Goal: Information Seeking & Learning: Obtain resource

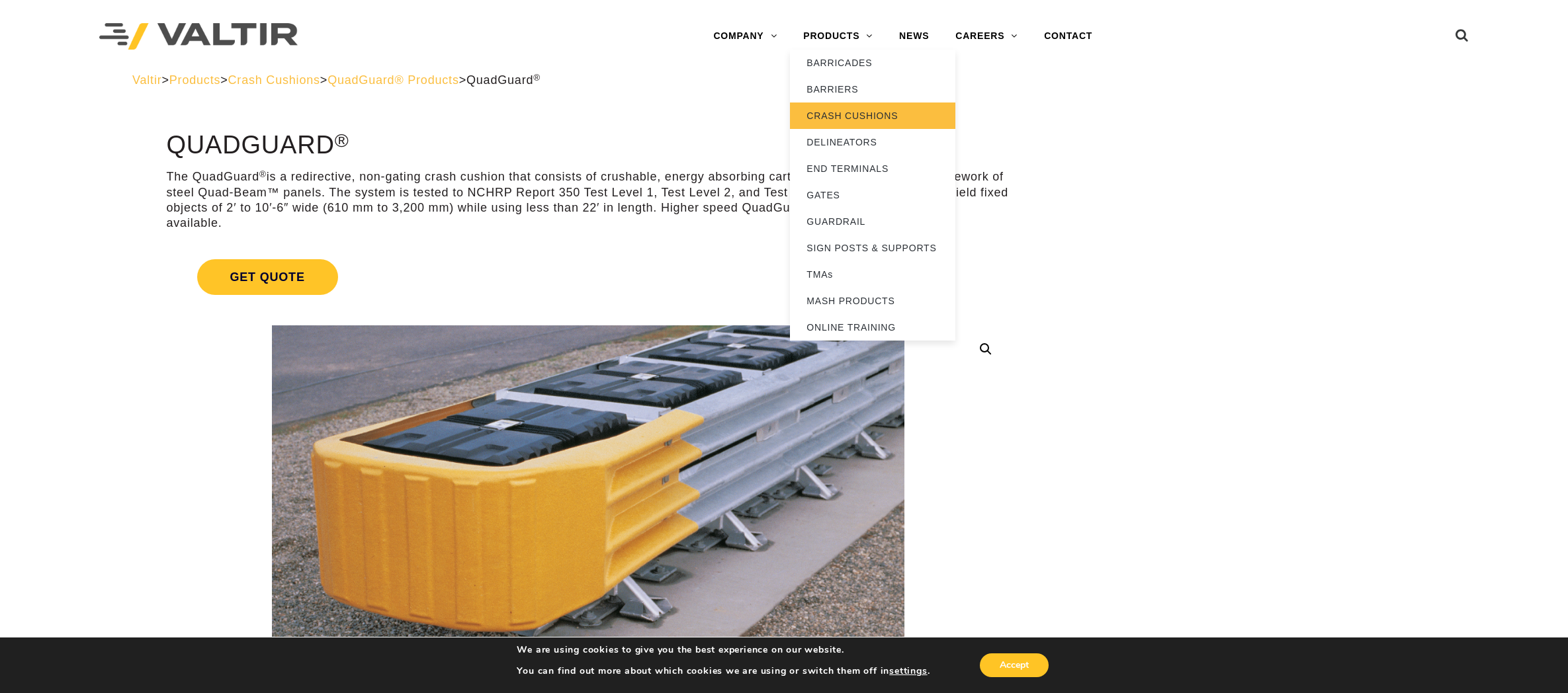
click at [844, 115] on link "CRASH CUSHIONS" at bounding box center [873, 116] width 166 height 26
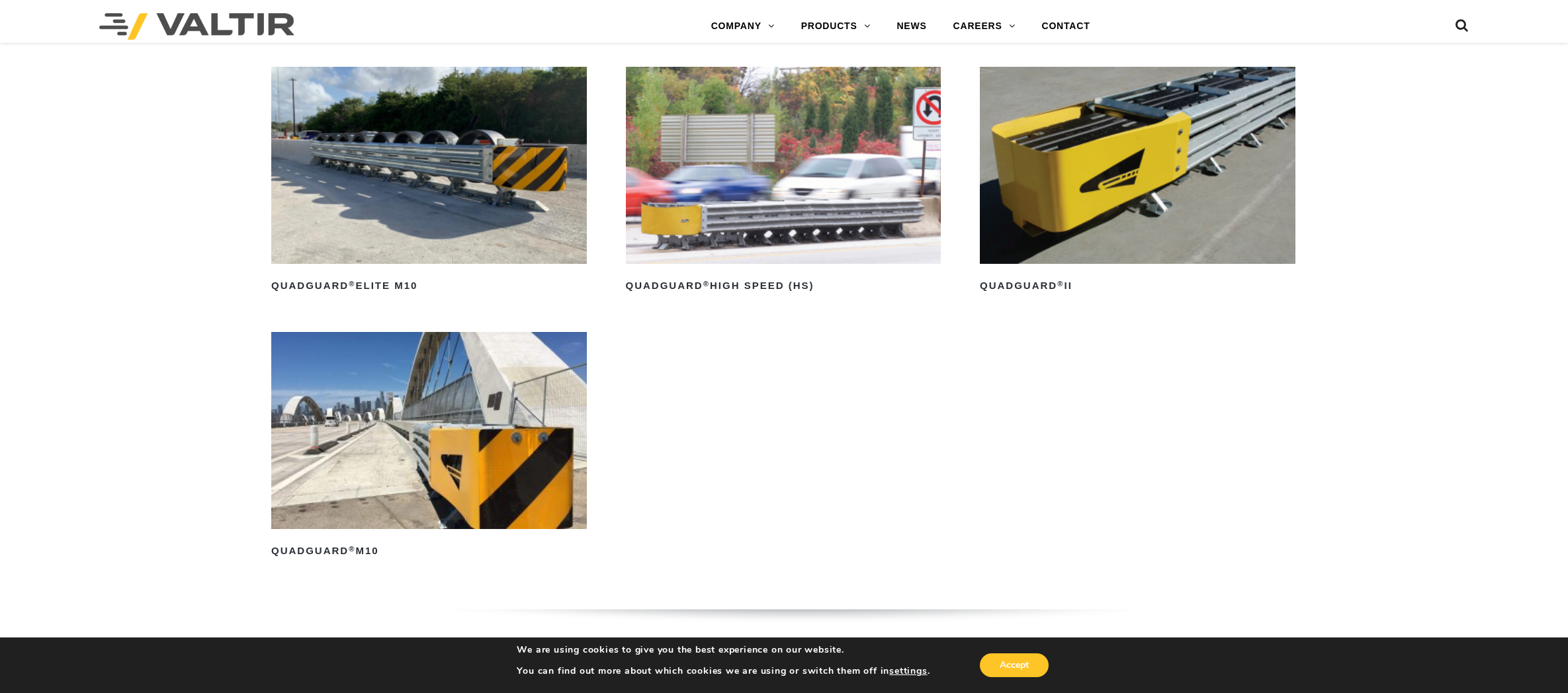
scroll to position [1058, 0]
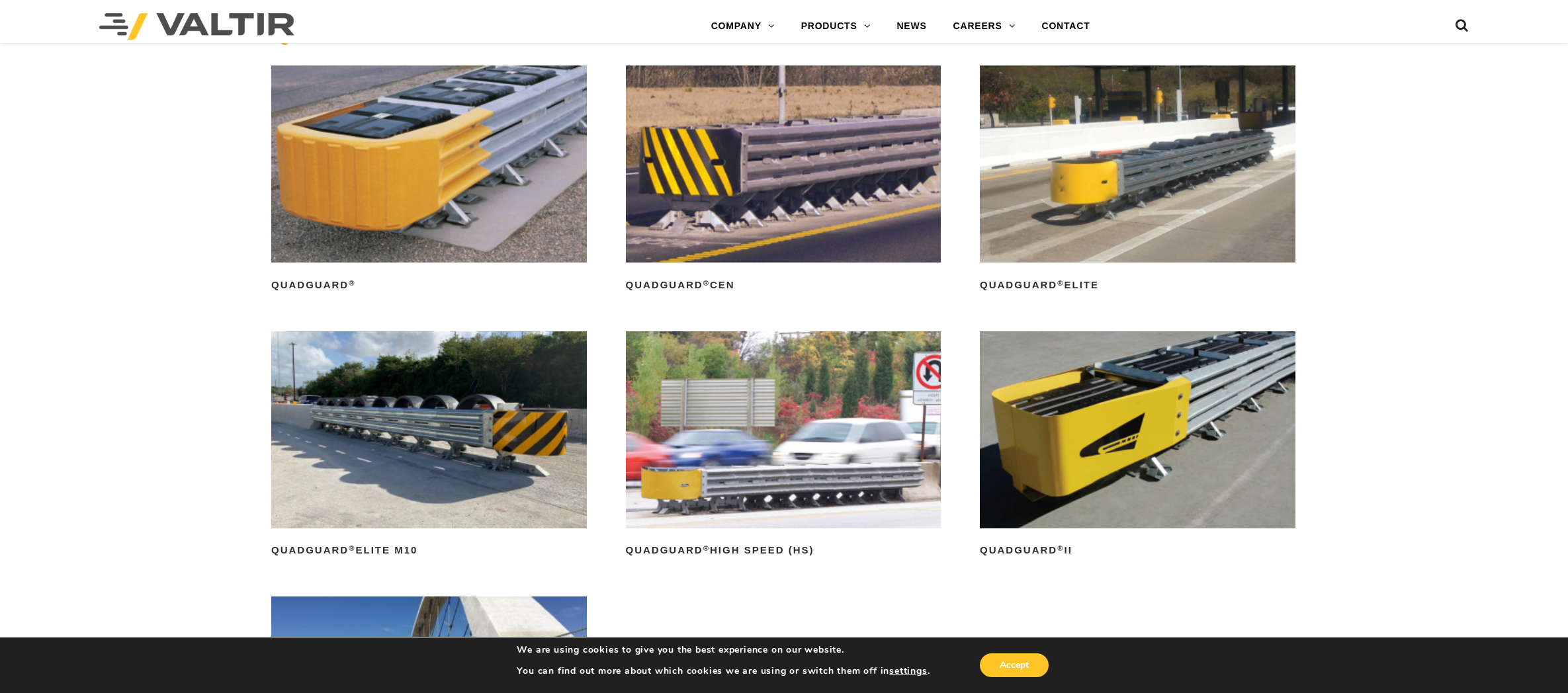
click at [487, 141] on img at bounding box center [429, 164] width 316 height 197
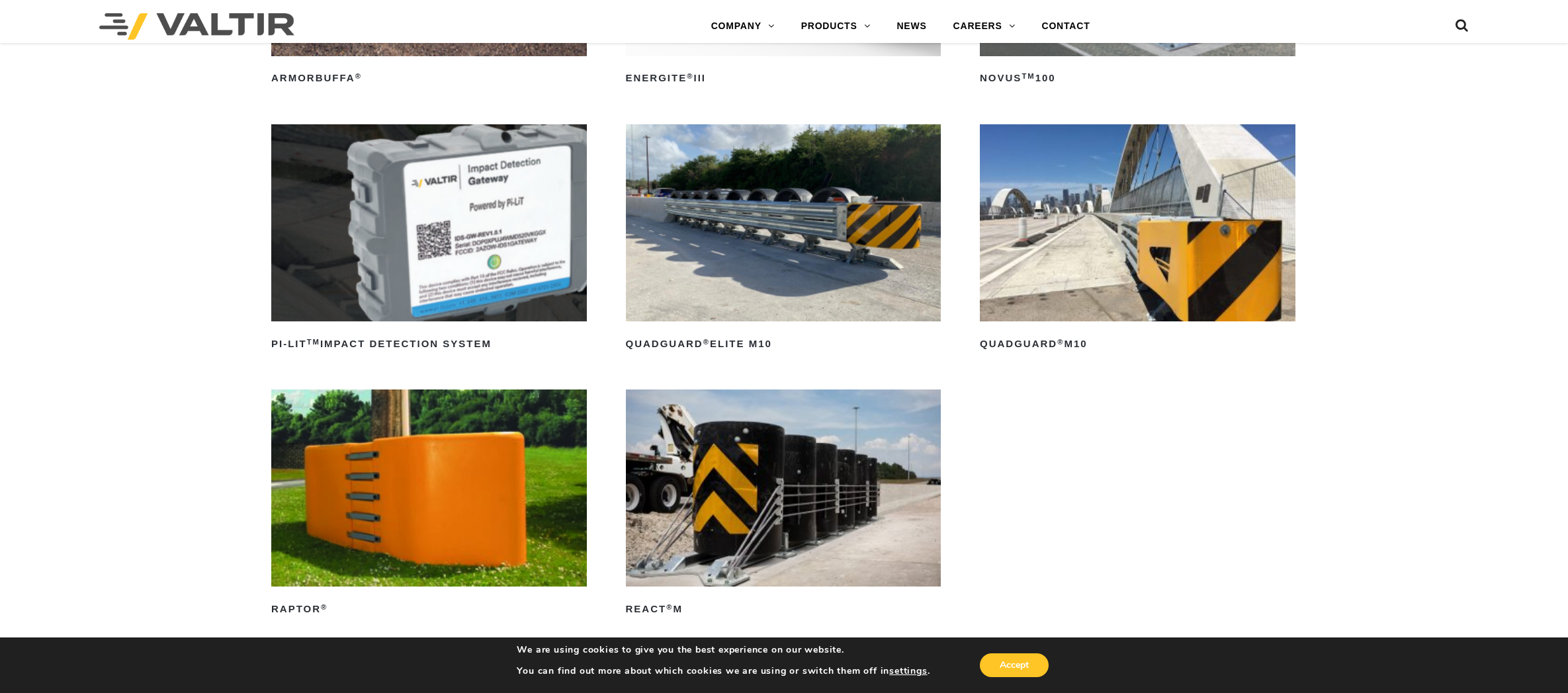
scroll to position [397, 0]
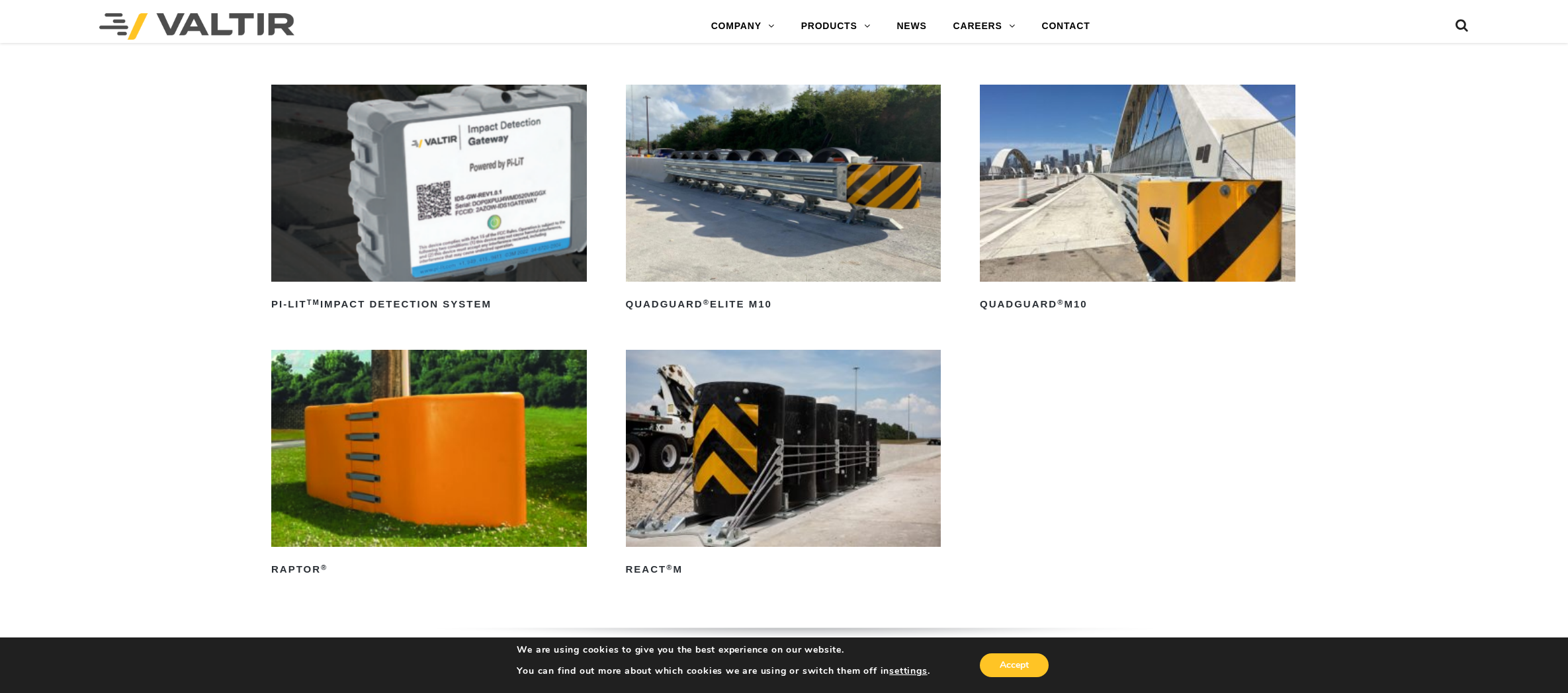
click at [1142, 206] on img at bounding box center [1137, 184] width 316 height 197
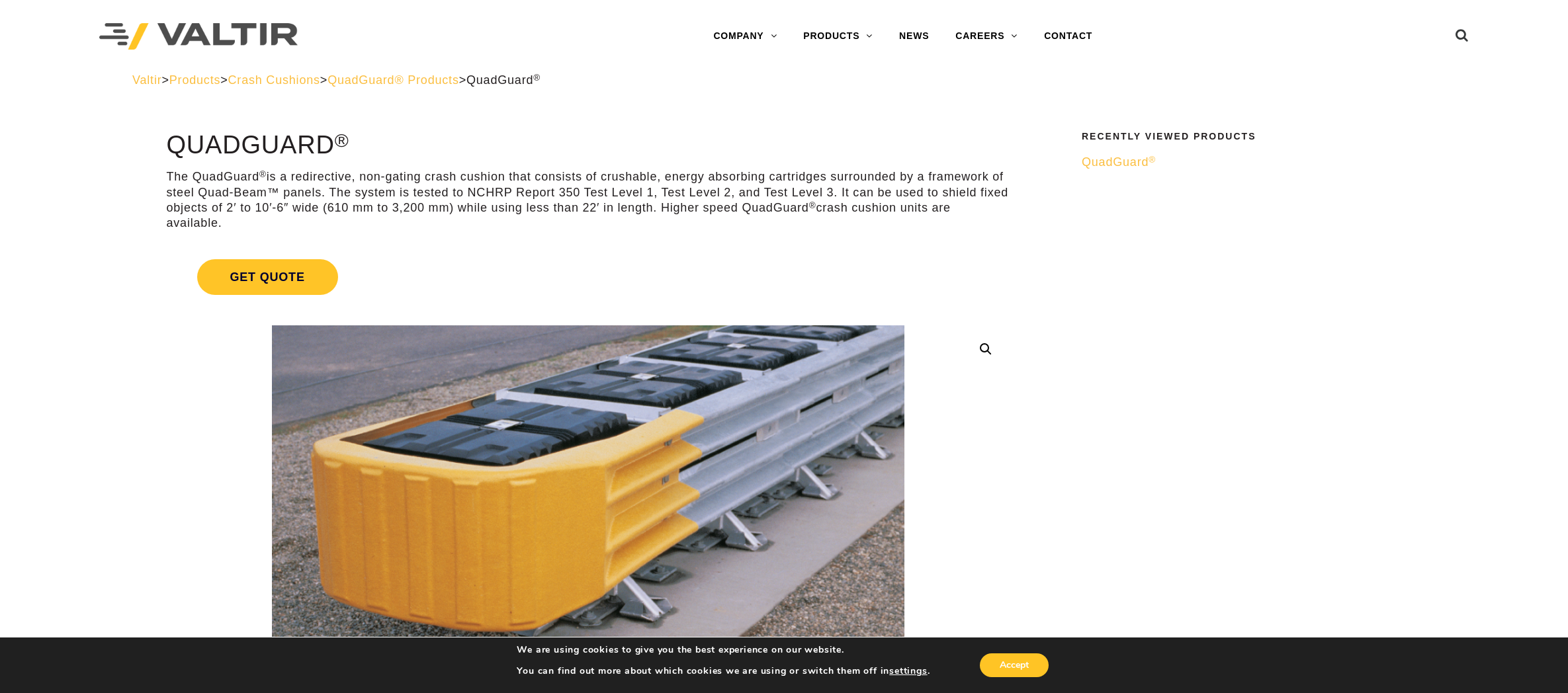
click at [498, 255] on link "Get Quote" at bounding box center [588, 277] width 844 height 68
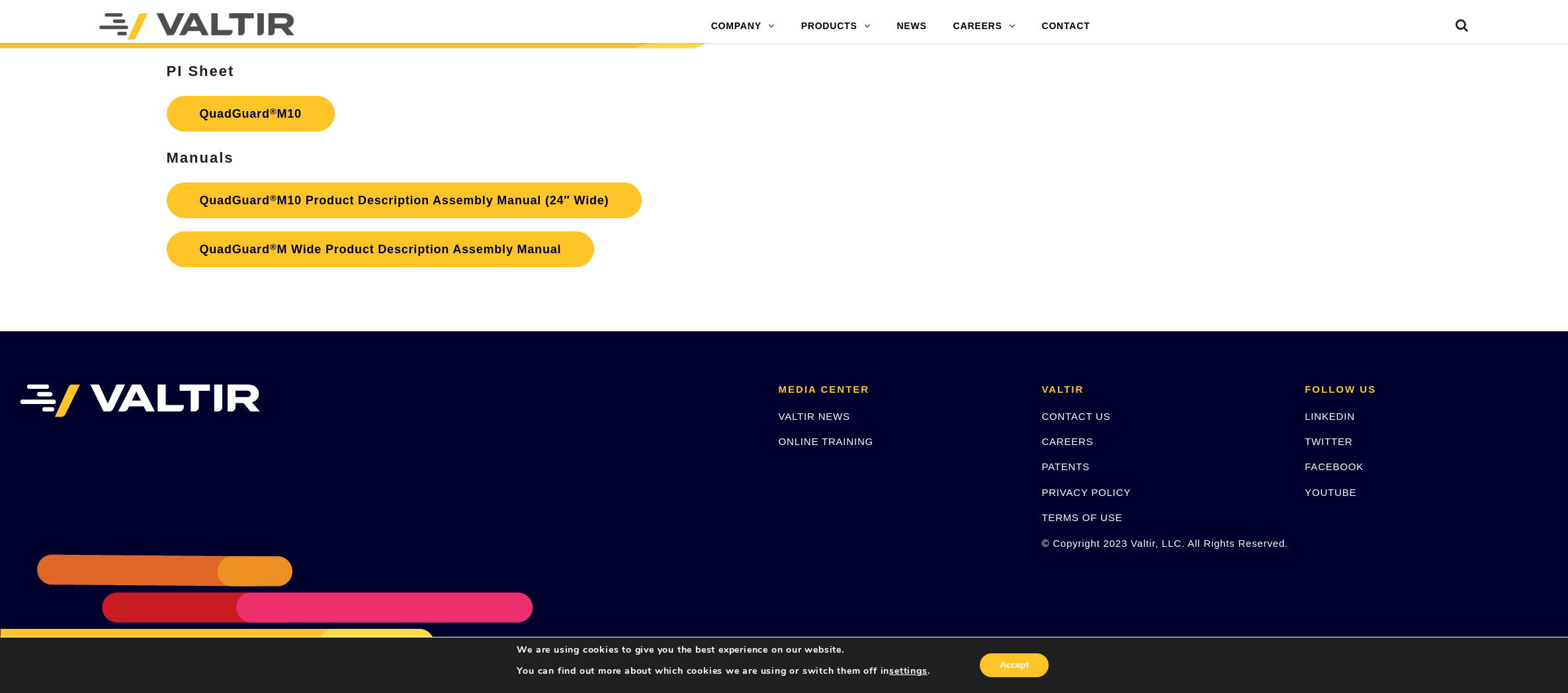
scroll to position [5689, 0]
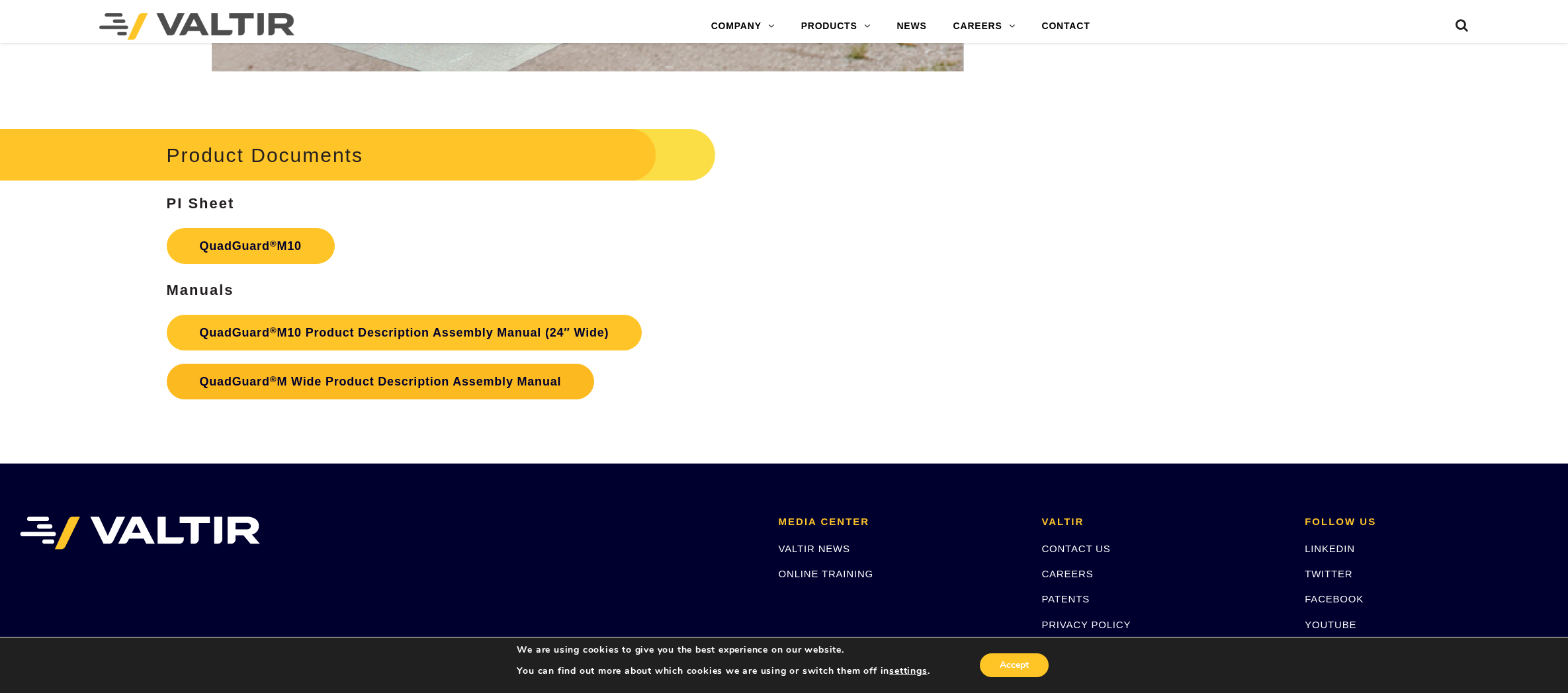
click at [345, 381] on link "QuadGuard ® M Wide Product Description Assembly Manual" at bounding box center [380, 382] width 428 height 36
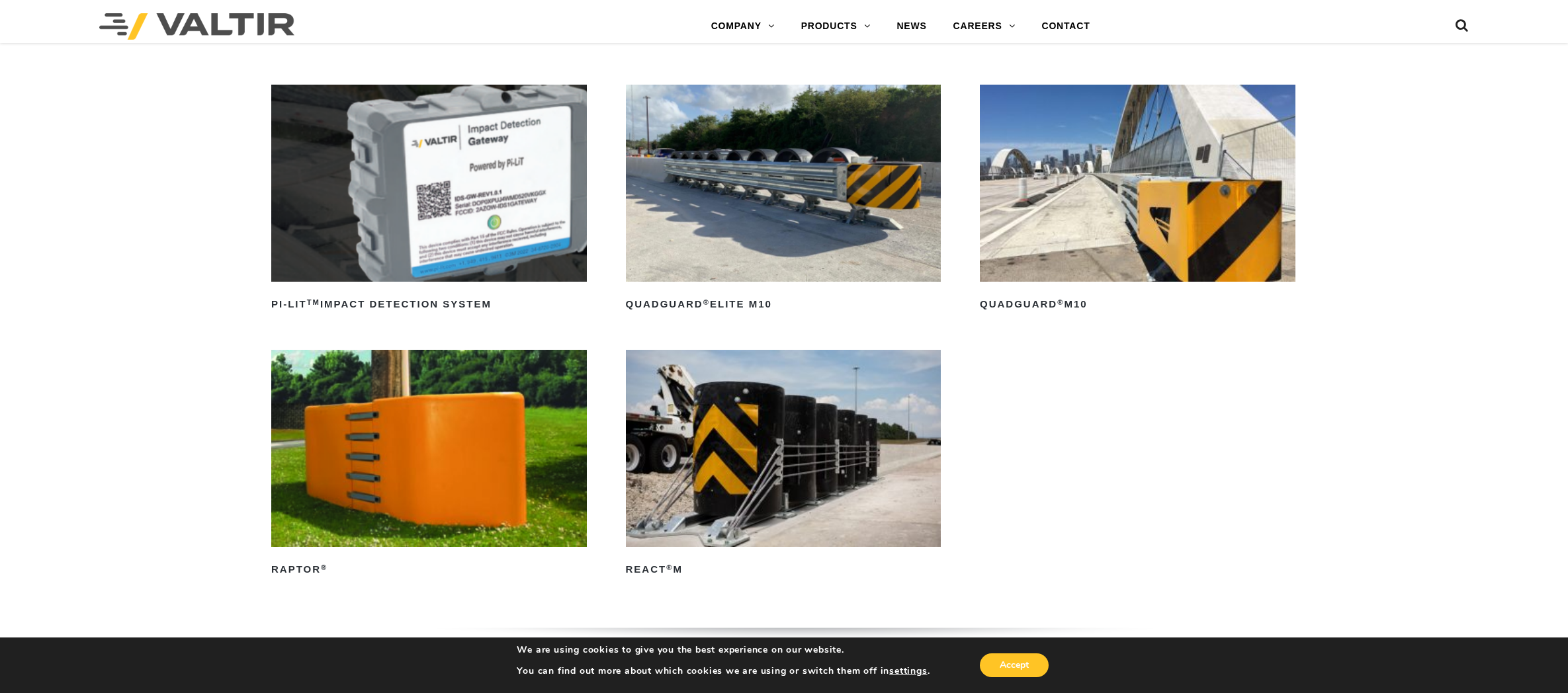
click at [752, 228] on img at bounding box center [784, 184] width 316 height 197
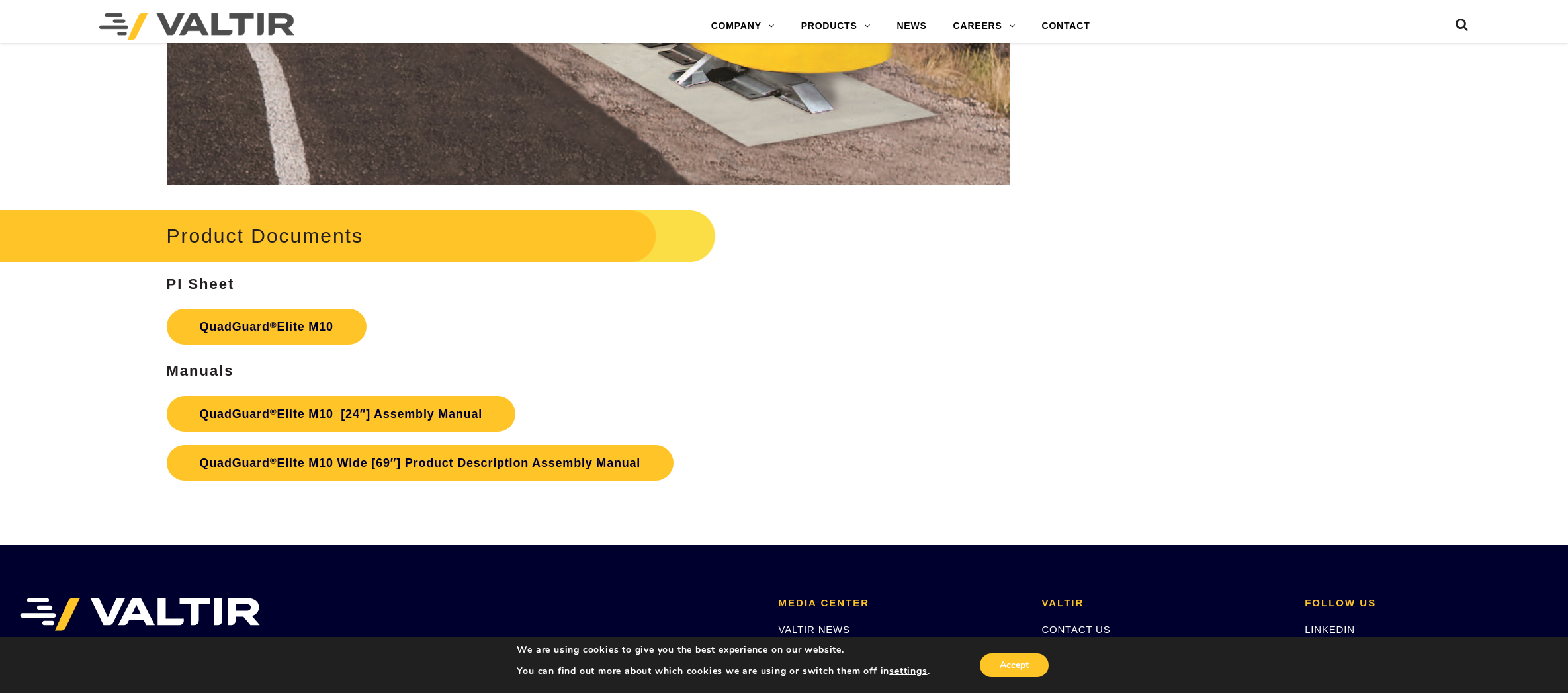
scroll to position [7620, 0]
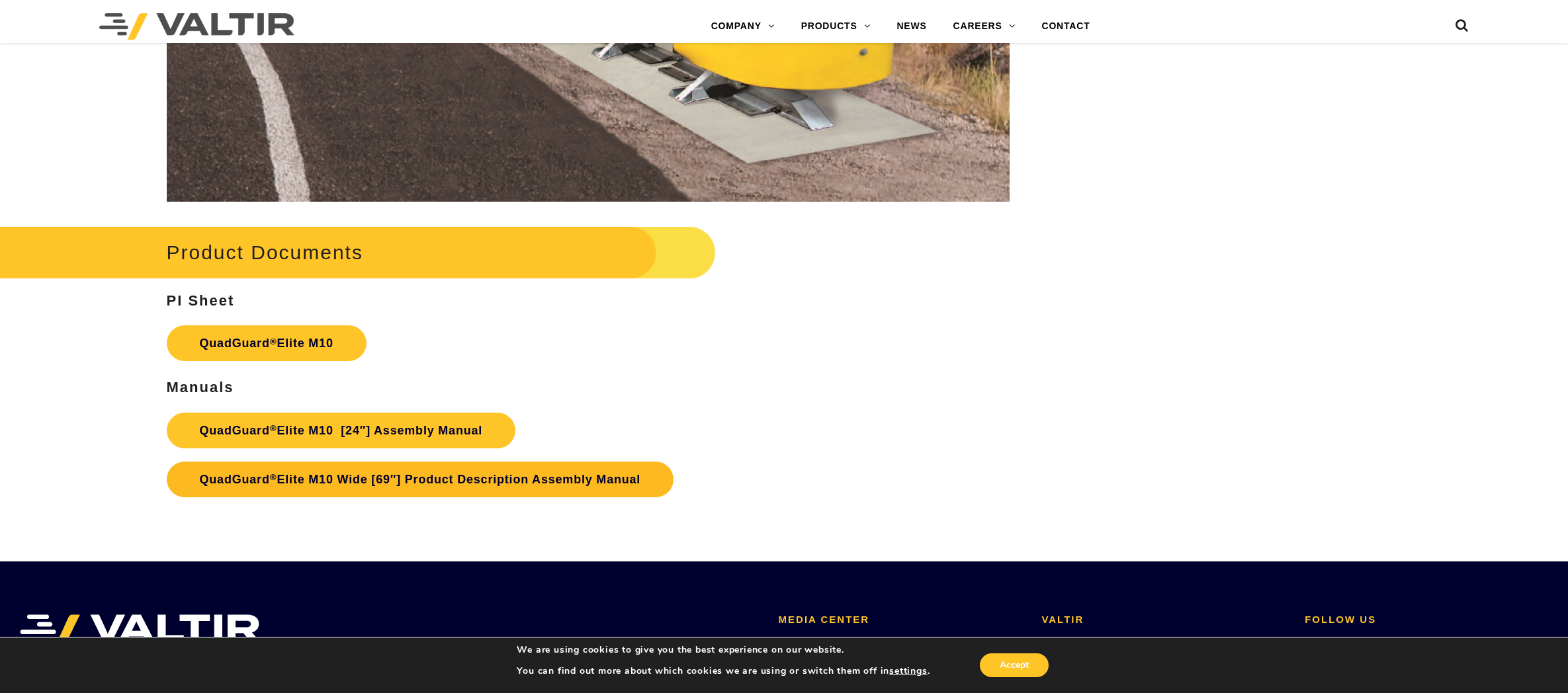
click at [308, 477] on link "QuadGuard ® Elite M10 Wide [69″] Product Description Assembly Manual" at bounding box center [420, 480] width 507 height 36
